Goal: Navigation & Orientation: Find specific page/section

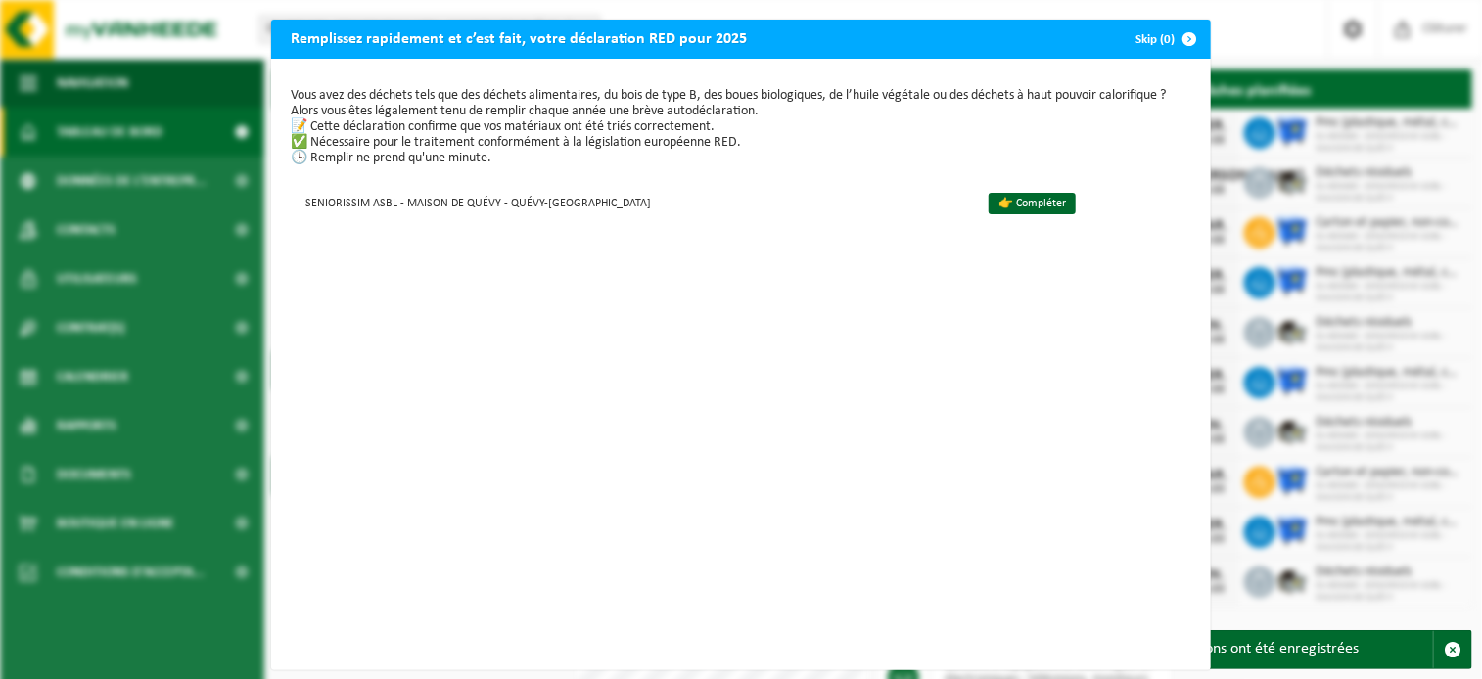
drag, startPoint x: 404, startPoint y: 96, endPoint x: 658, endPoint y: 154, distance: 260.1
click at [658, 154] on p "Vous avez des déchets tels que des déchets alimentaires, du bois de type B, des…" at bounding box center [741, 127] width 901 height 78
click at [1146, 36] on button "Skip (0)" at bounding box center [1164, 39] width 89 height 39
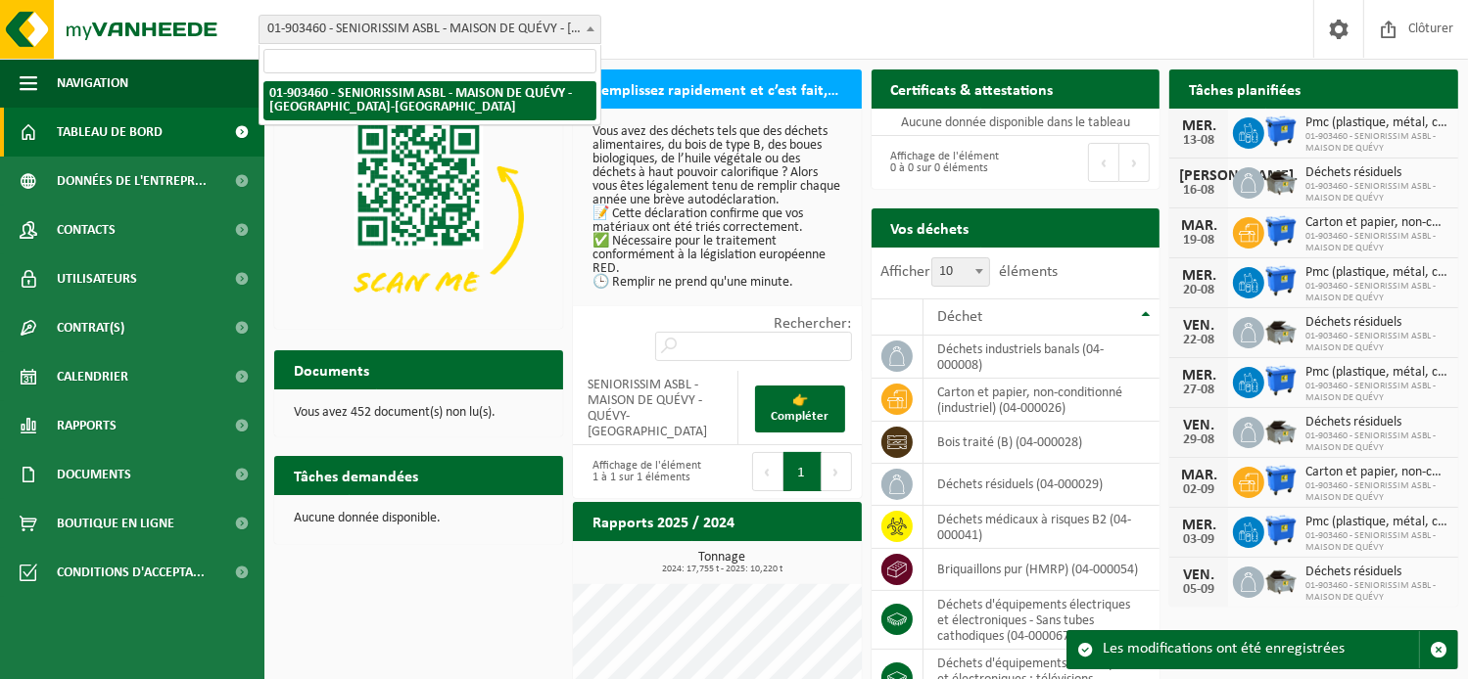
click at [587, 26] on b at bounding box center [590, 28] width 8 height 5
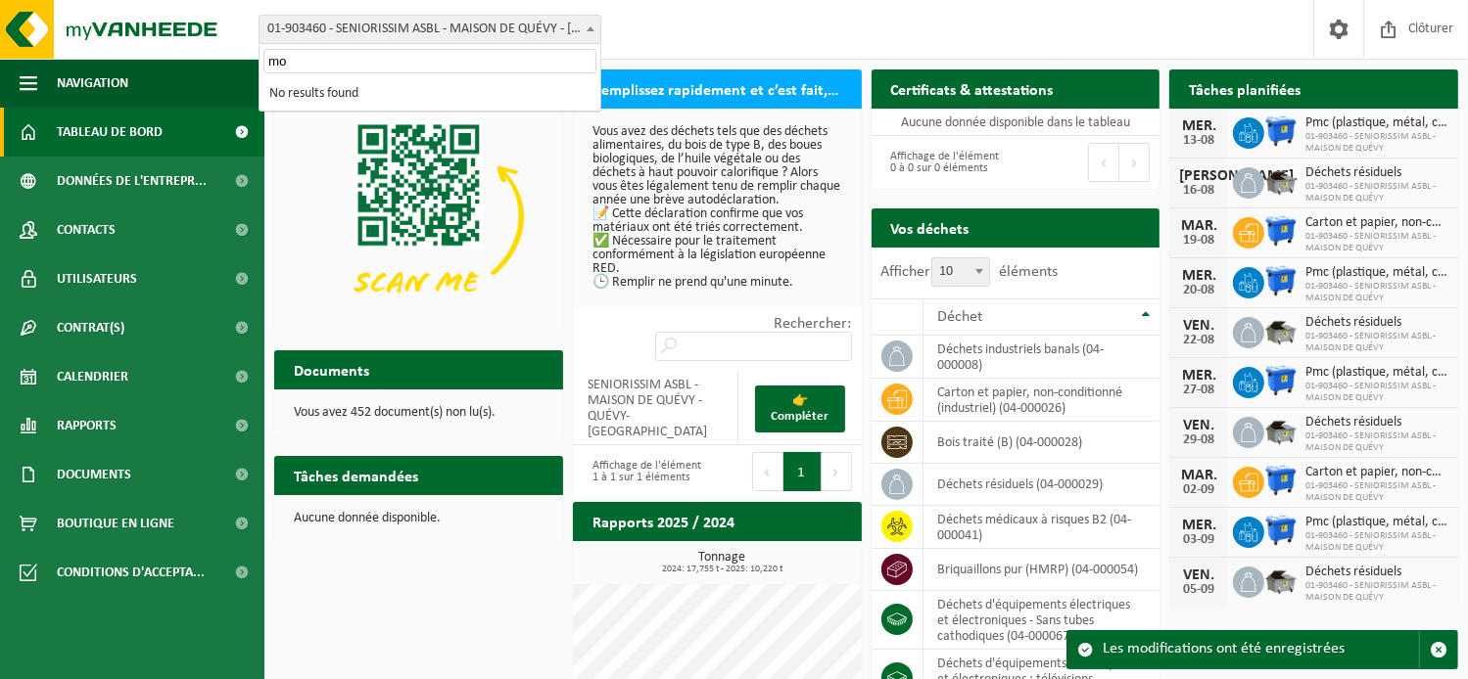
type input "m"
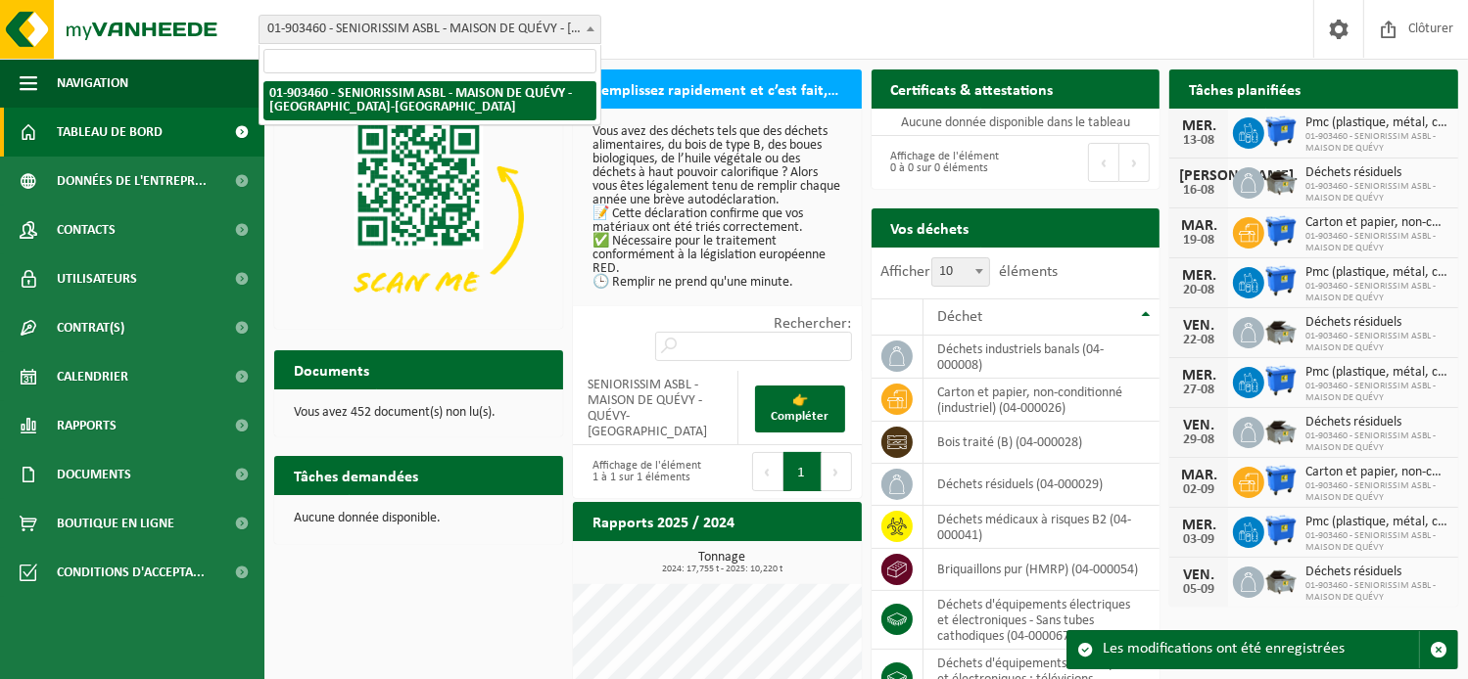
click at [396, 548] on div "Tâches demandées Afficher les tâches demandées Aucune donnée disponible." at bounding box center [418, 500] width 299 height 108
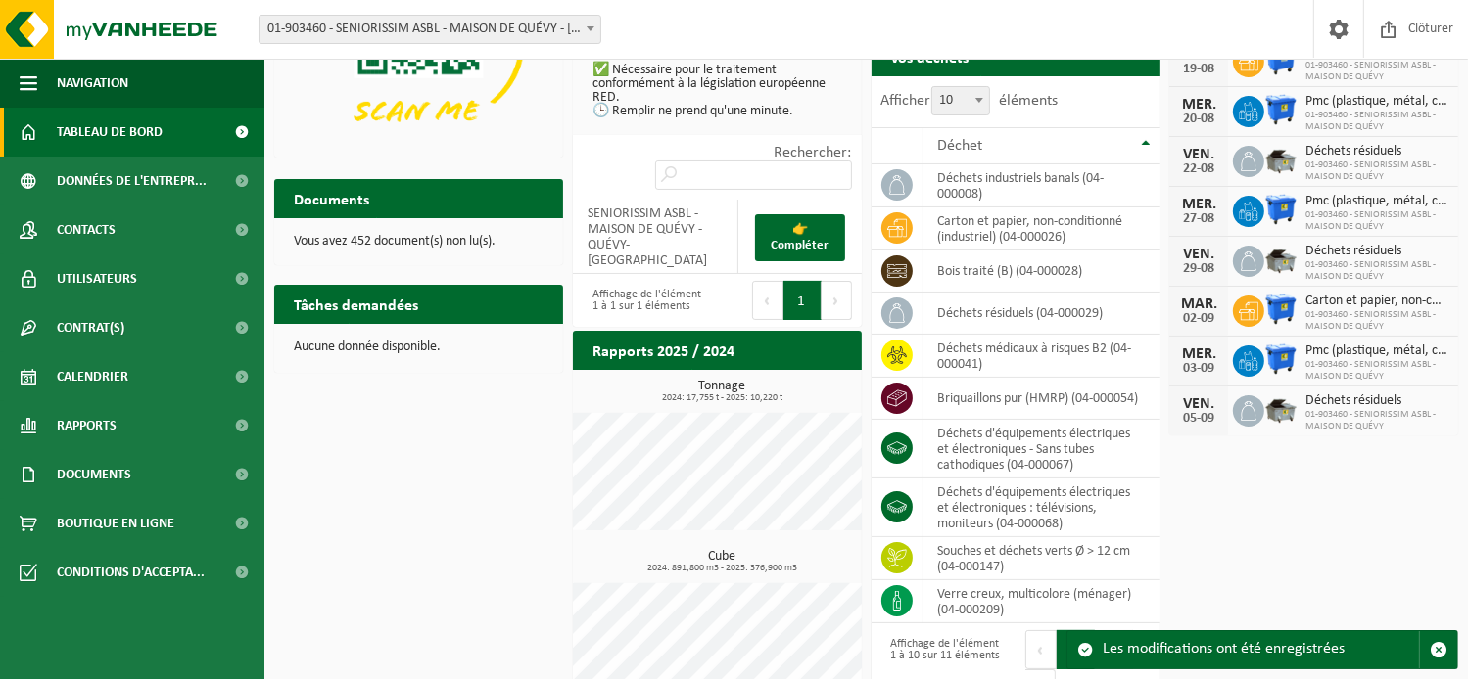
scroll to position [213, 0]
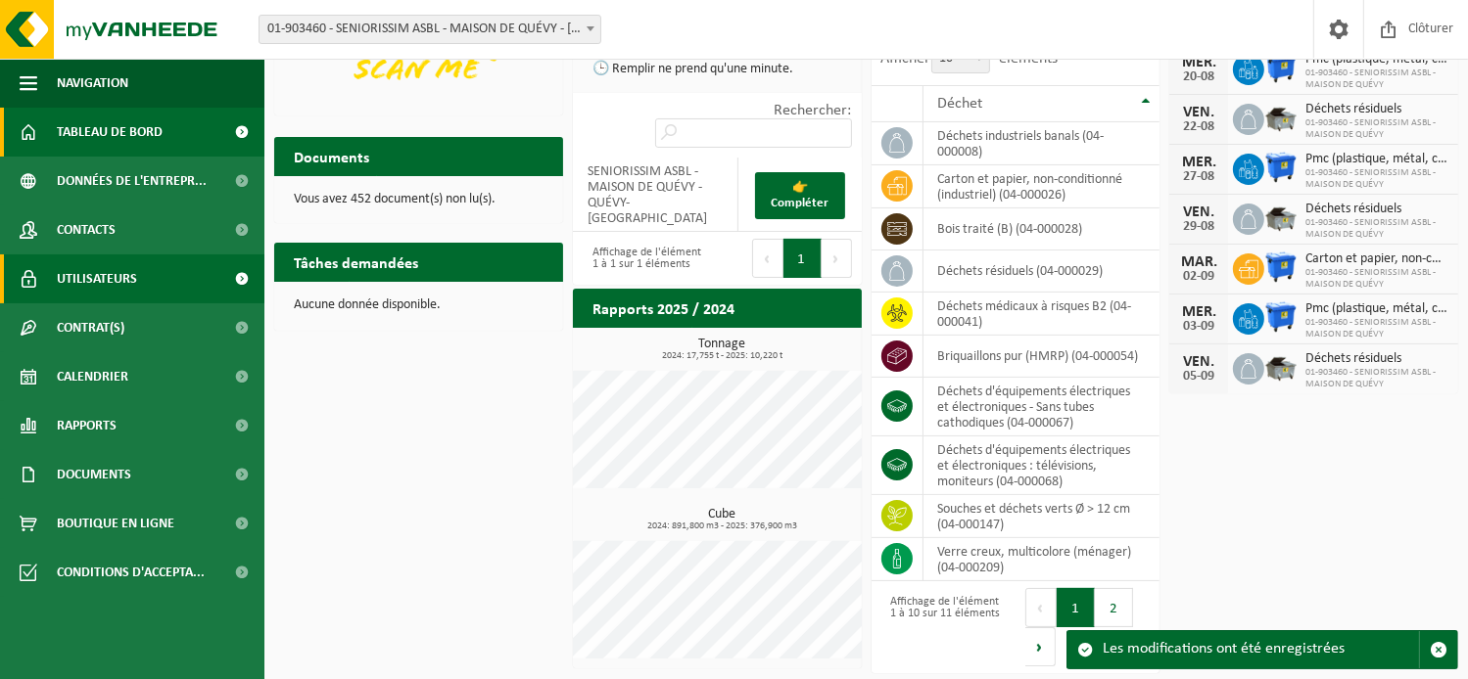
click at [89, 282] on span "Utilisateurs" at bounding box center [97, 279] width 80 height 49
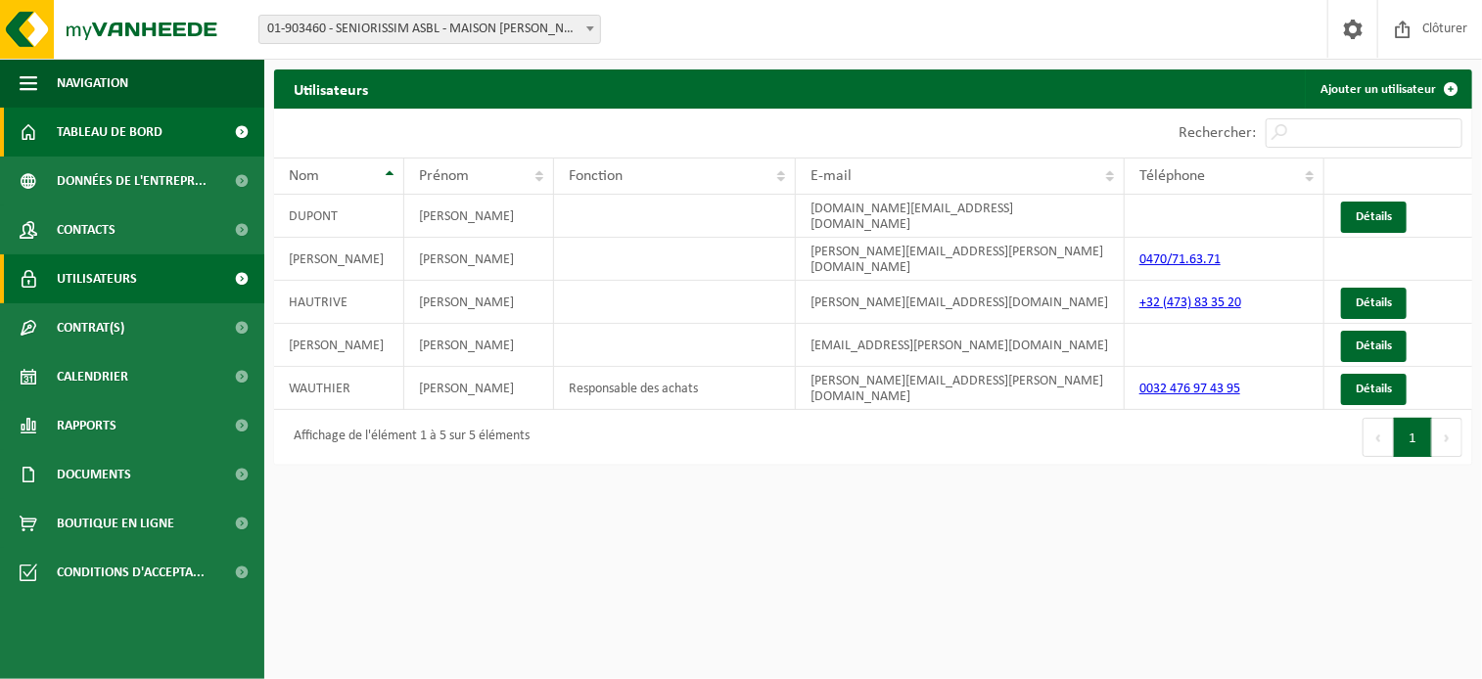
click at [81, 138] on span "Tableau de bord" at bounding box center [110, 132] width 106 height 49
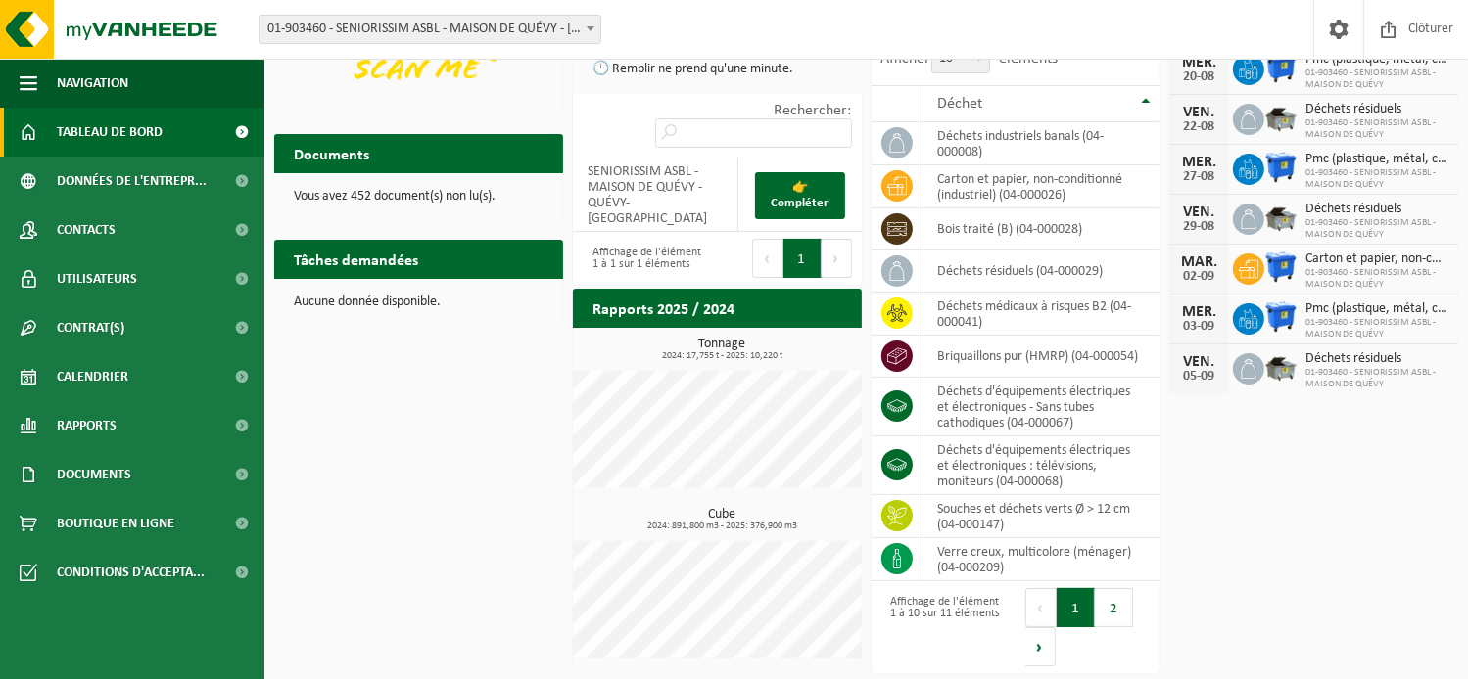
scroll to position [212, 0]
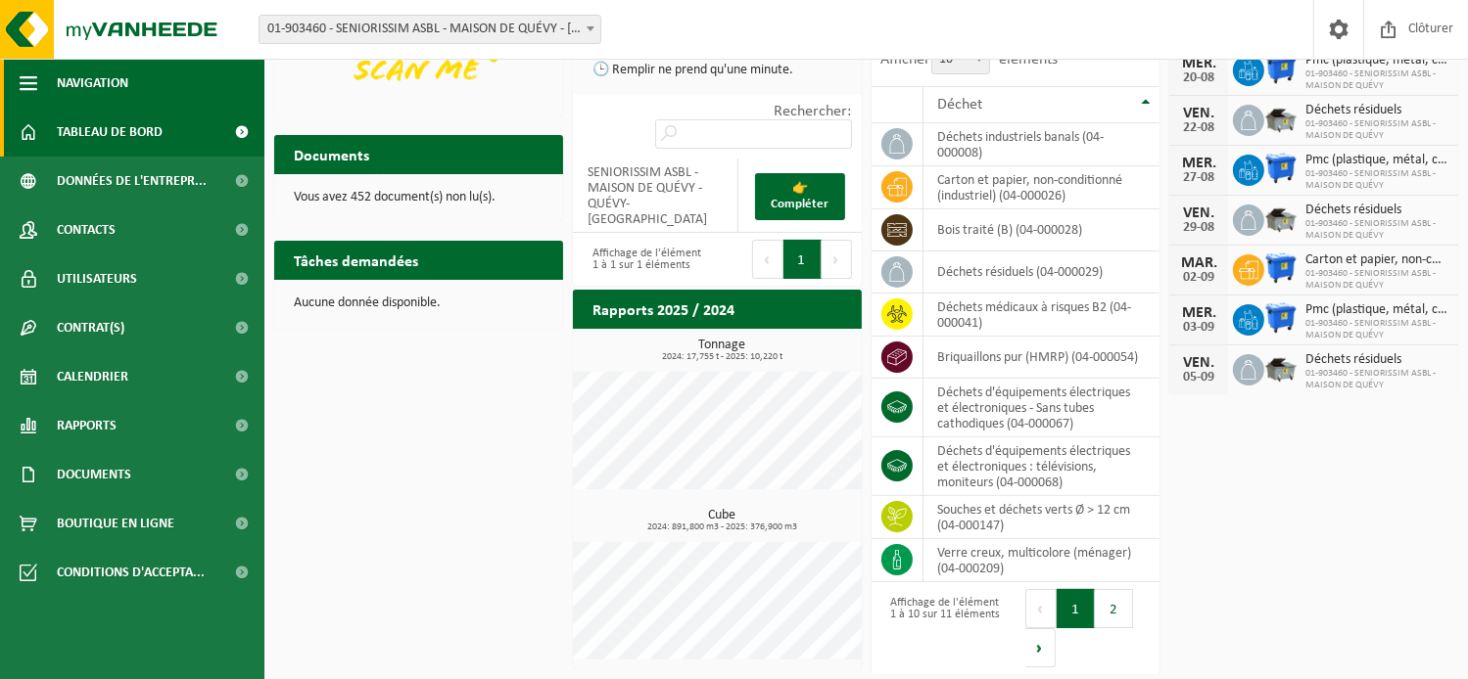
click at [23, 86] on span "button" at bounding box center [29, 83] width 18 height 49
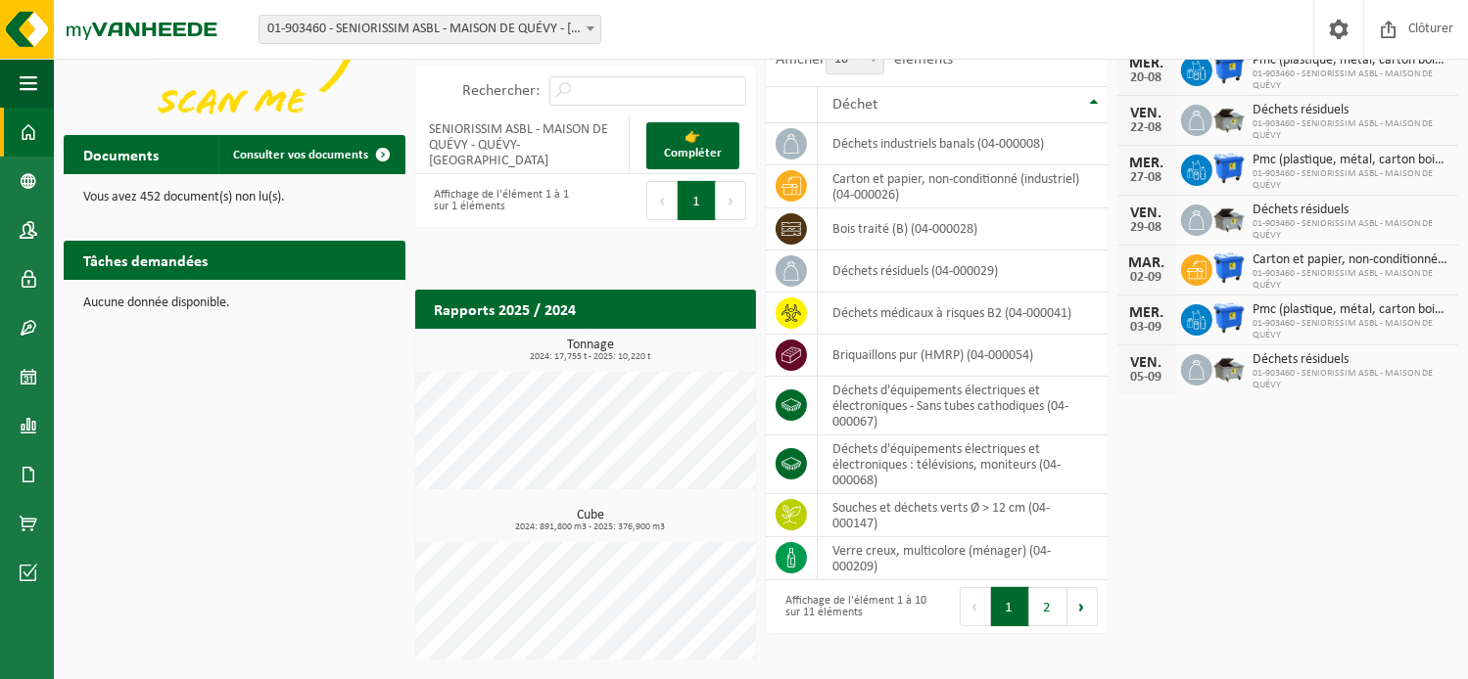
scroll to position [0, 0]
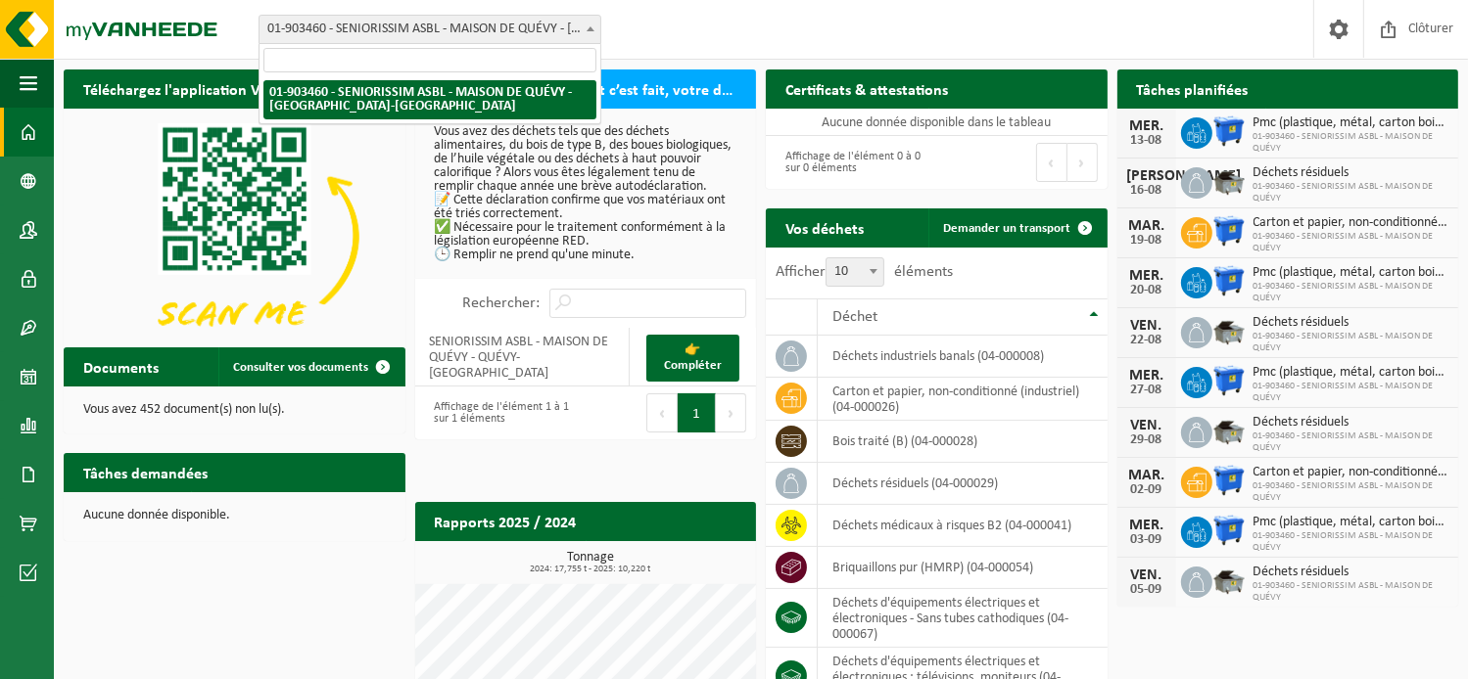
click at [571, 31] on span "01-903460 - SENIORISSIM ASBL - MAISON DE QUÉVY - [GEOGRAPHIC_DATA]-[GEOGRAPHIC_…" at bounding box center [429, 29] width 341 height 27
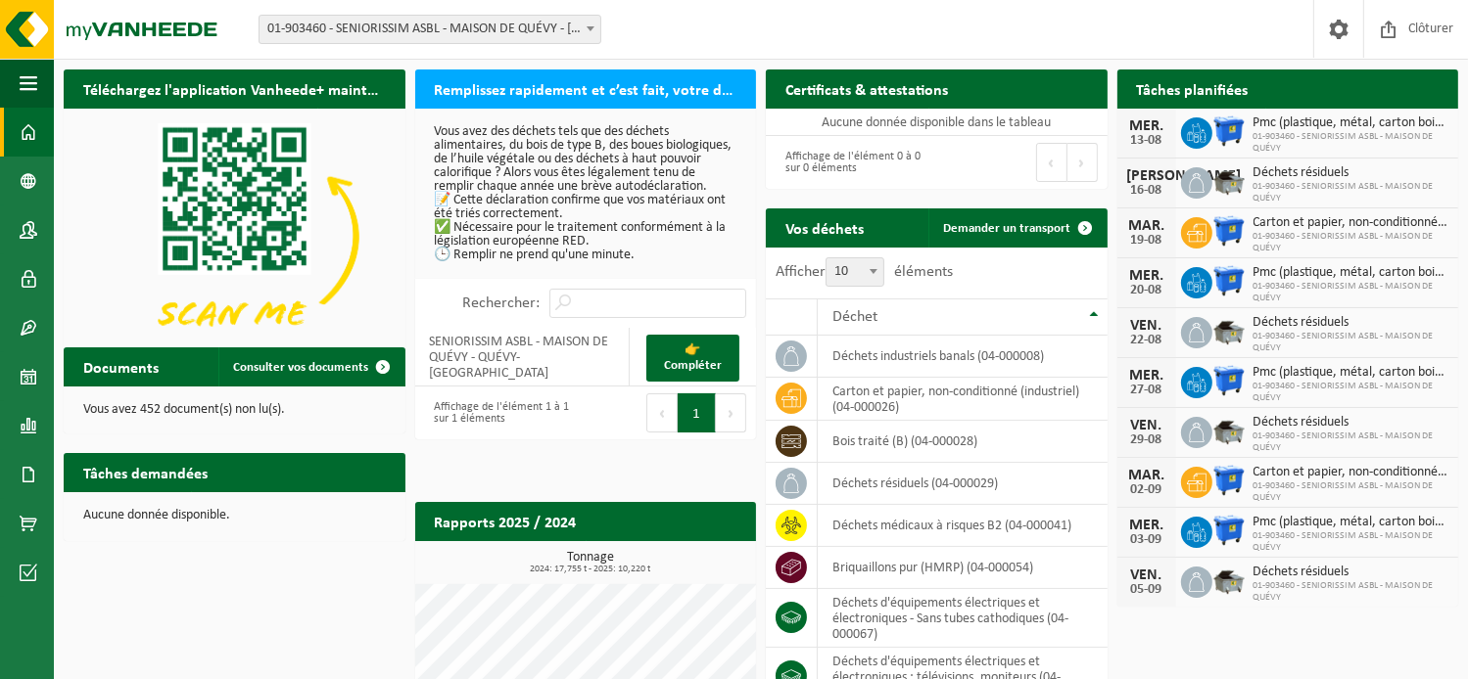
click at [571, 31] on span "01-903460 - SENIORISSIM ASBL - MAISON DE QUÉVY - [GEOGRAPHIC_DATA]-[GEOGRAPHIC_…" at bounding box center [429, 29] width 341 height 27
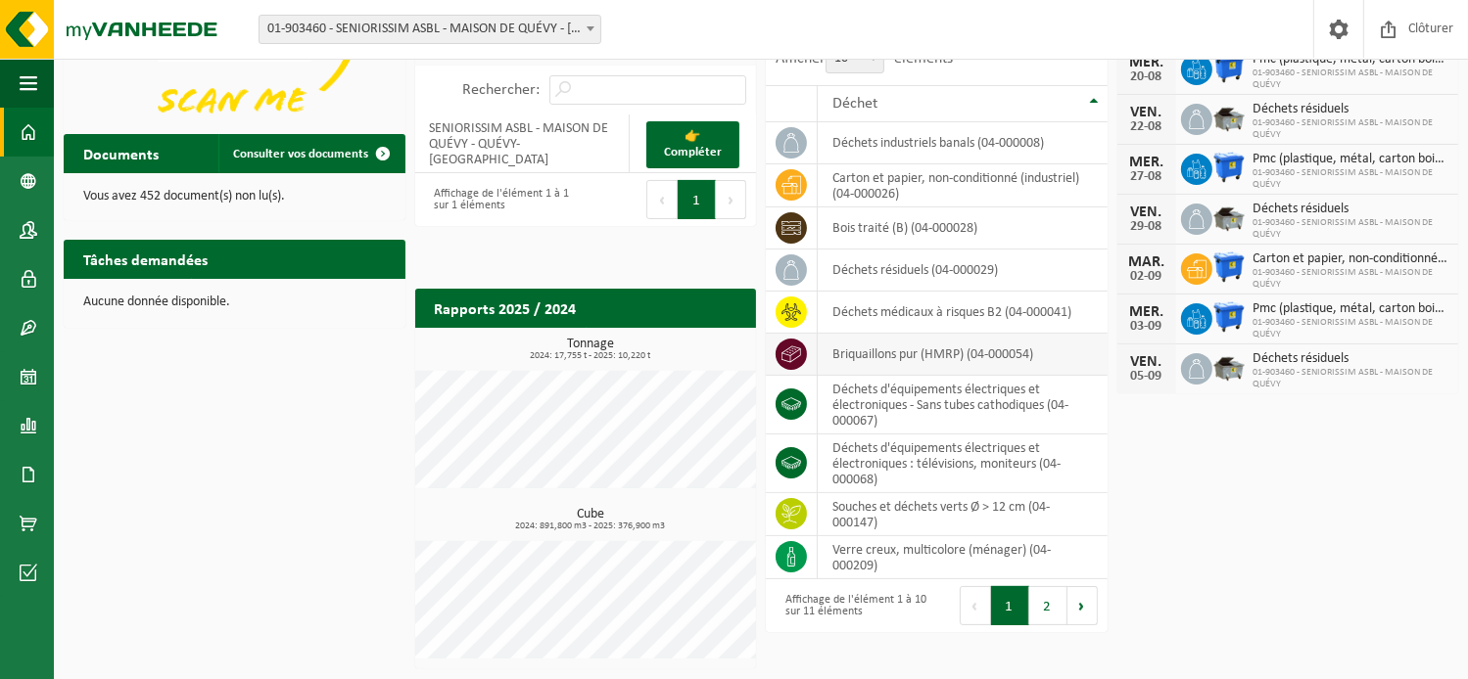
scroll to position [212, 0]
